Goal: Find specific page/section: Find specific page/section

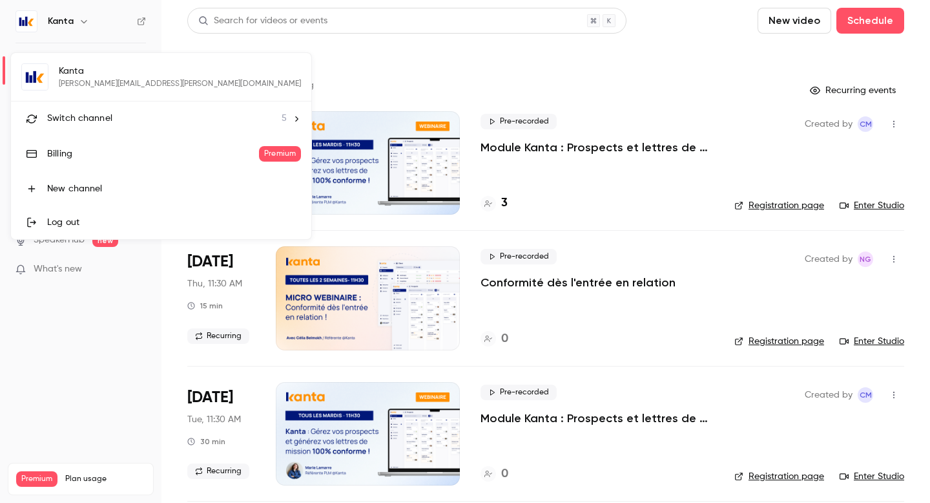
scroll to position [235, 0]
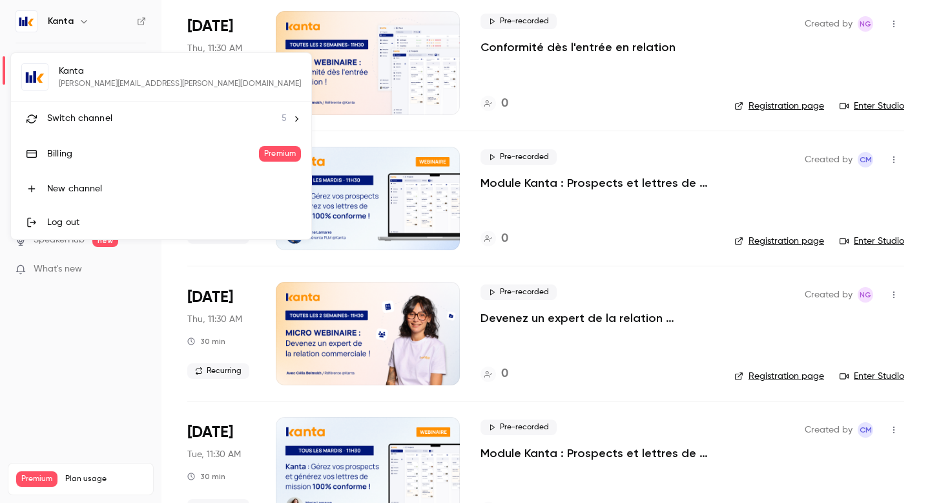
click at [47, 375] on div at bounding box center [465, 251] width 930 height 503
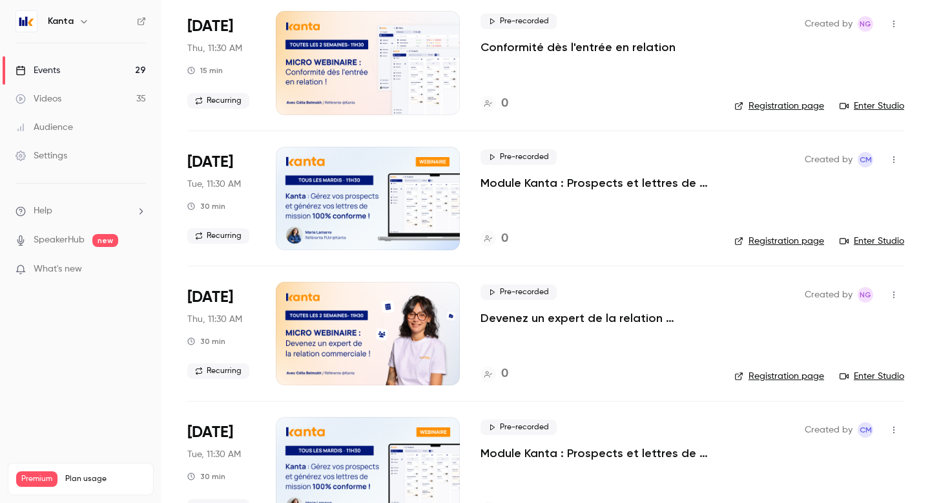
scroll to position [0, 0]
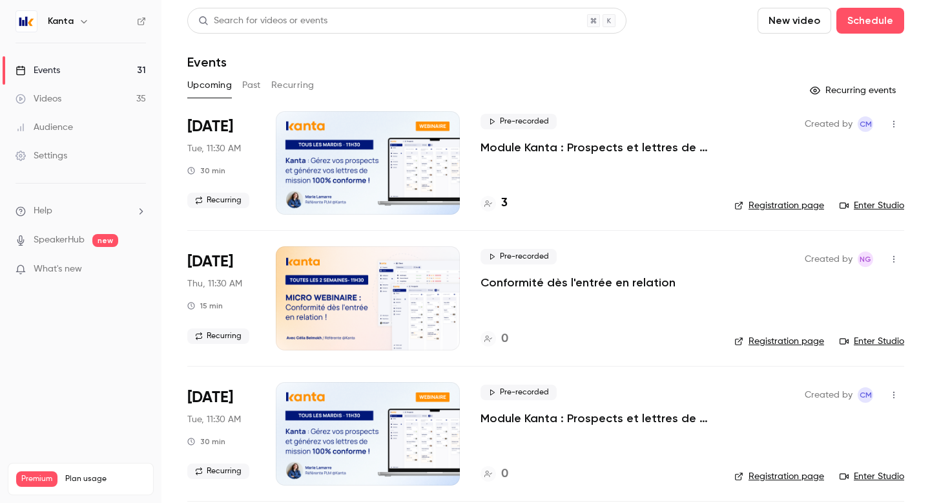
click at [496, 202] on div at bounding box center [489, 204] width 16 height 16
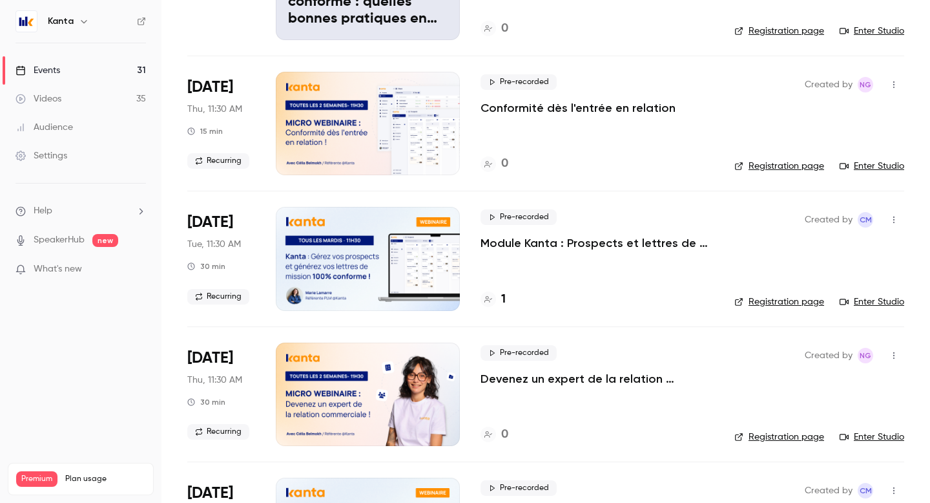
scroll to position [852, 0]
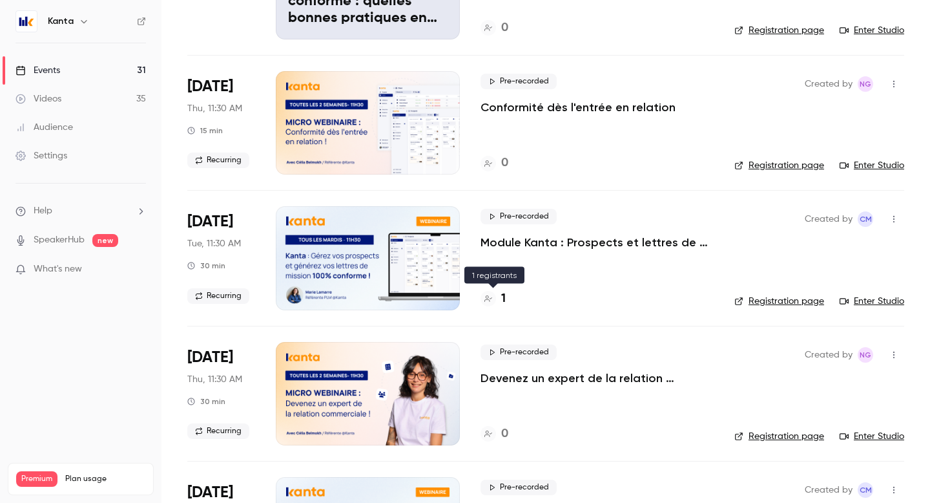
click at [500, 298] on div "1" at bounding box center [493, 298] width 25 height 17
